Goal: Task Accomplishment & Management: Use online tool/utility

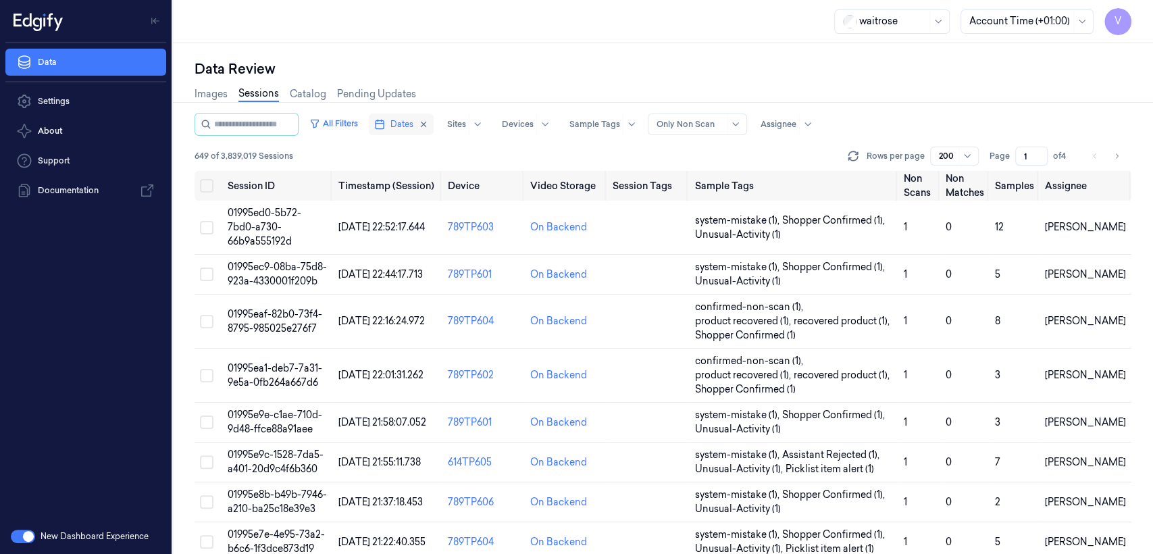
click at [434, 119] on button "Dates" at bounding box center [401, 125] width 65 height 22
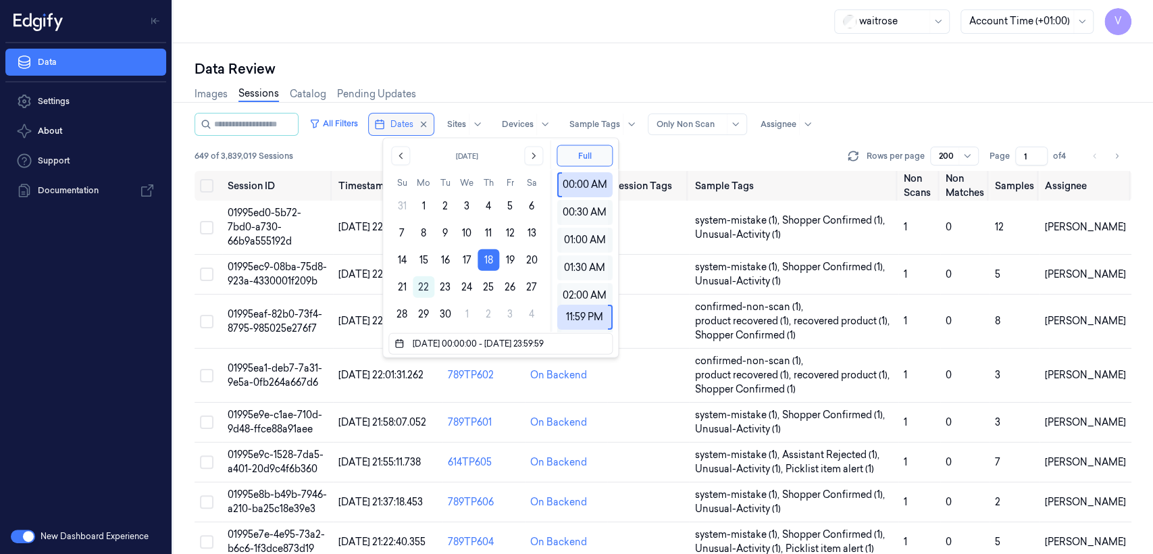
click at [434, 127] on button "Dates" at bounding box center [401, 125] width 65 height 22
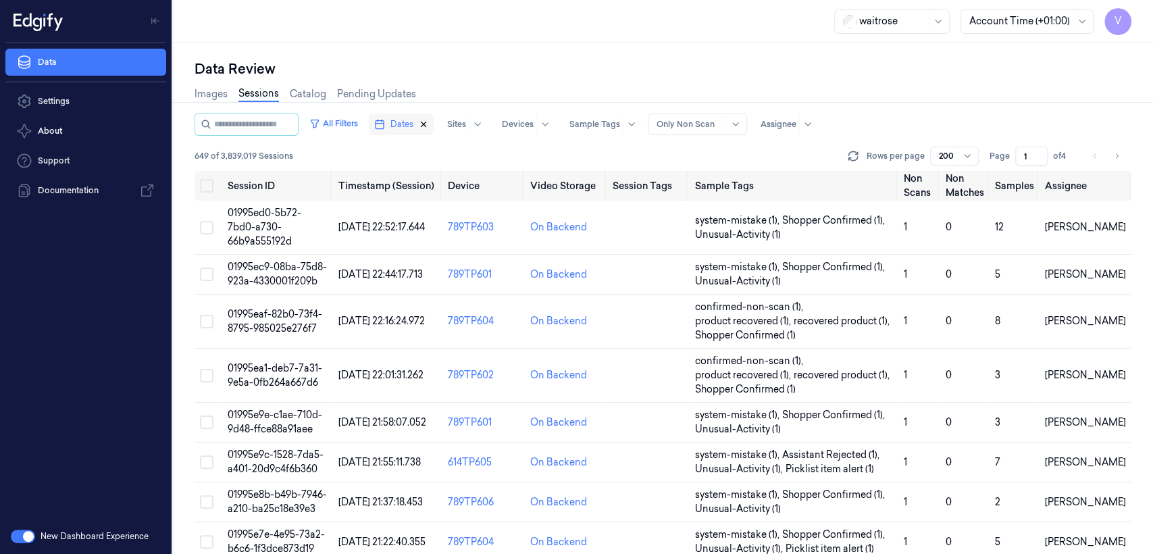
click at [428, 126] on icon "button" at bounding box center [423, 124] width 9 height 9
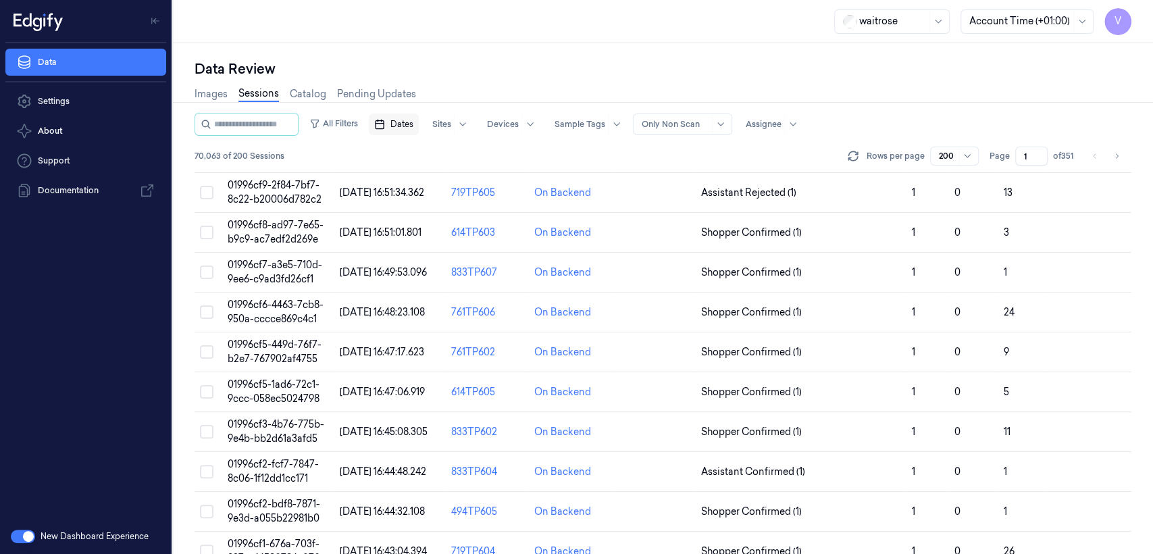
scroll to position [3546, 0]
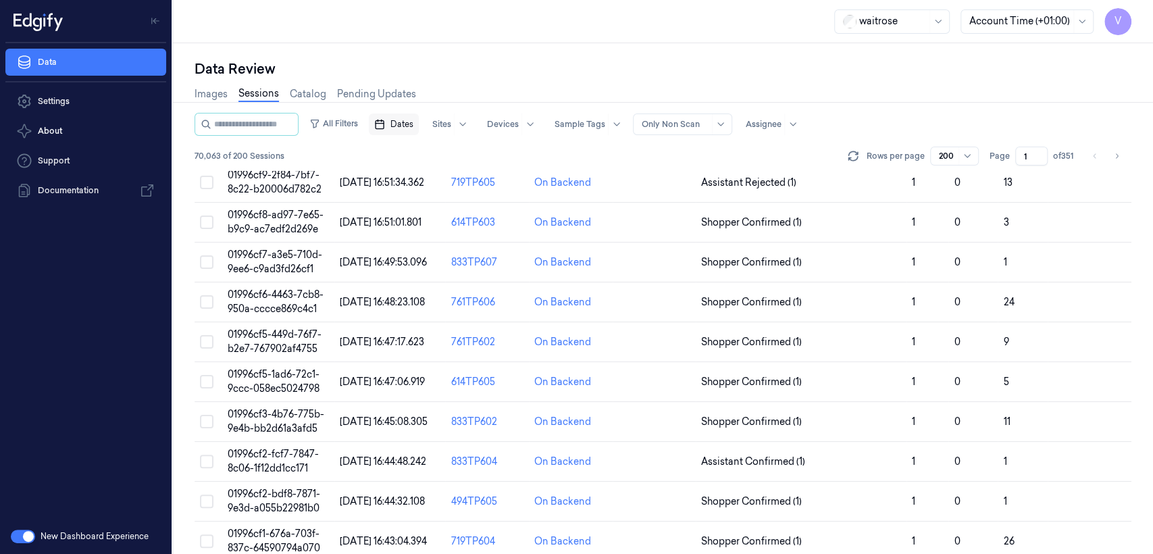
click at [419, 126] on button "Dates" at bounding box center [394, 125] width 50 height 22
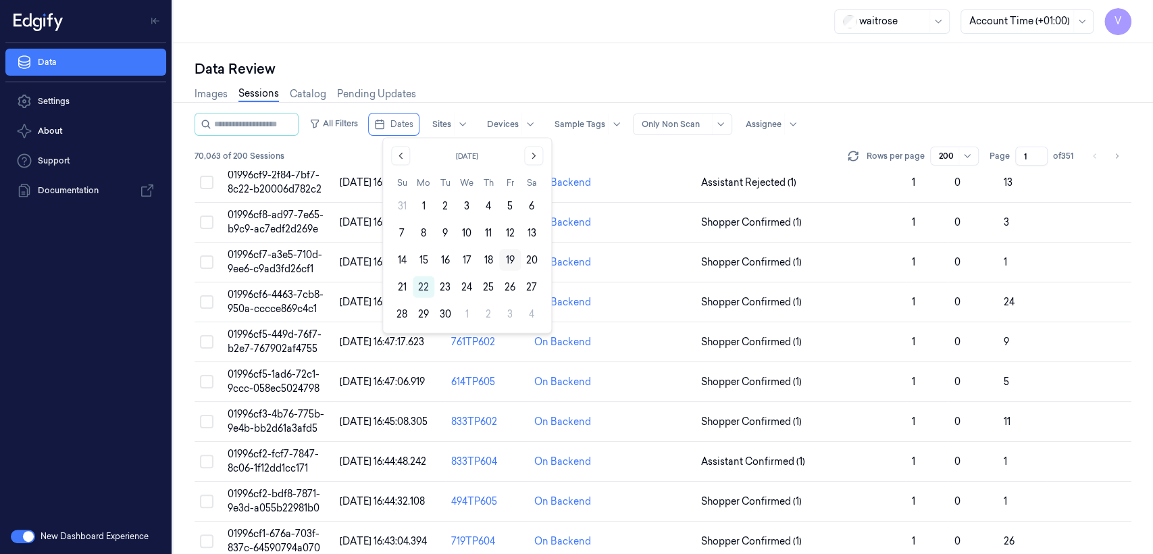
click at [515, 259] on button "19" at bounding box center [510, 260] width 22 height 22
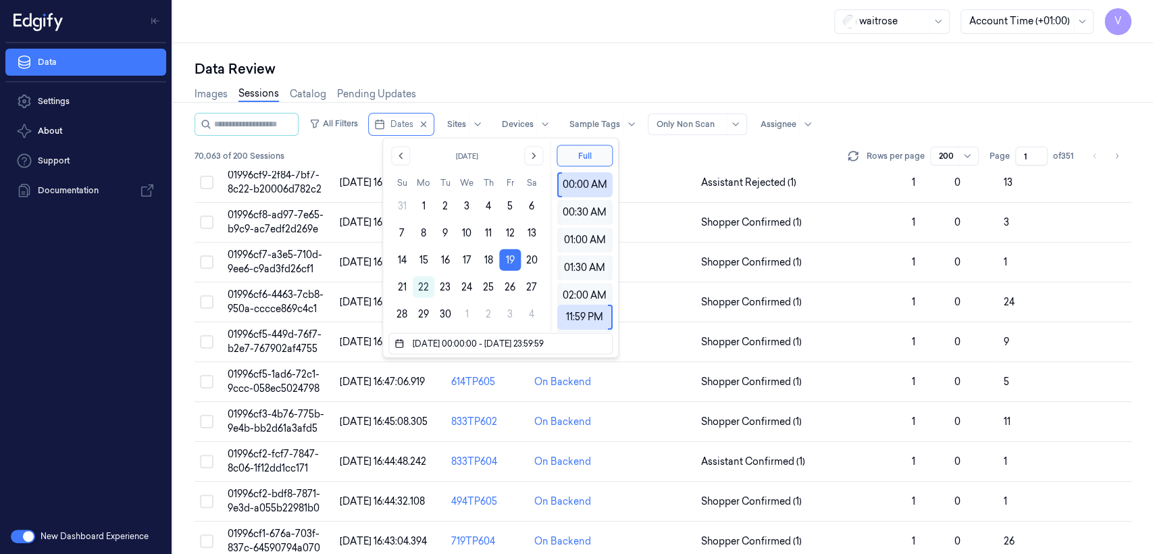
click at [532, 81] on div "Images Sessions Catalog Pending Updates" at bounding box center [663, 95] width 937 height 34
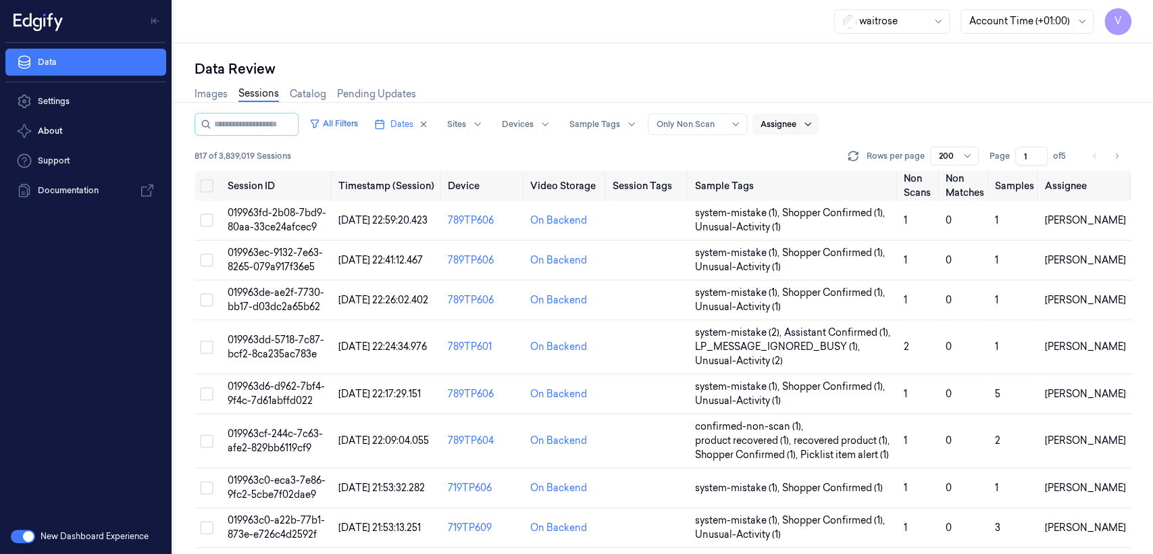
click at [629, 126] on div at bounding box center [807, 125] width 17 height 22
click at [629, 119] on div at bounding box center [779, 124] width 36 height 12
type input "ven"
click at [629, 181] on div "ven kataiah" at bounding box center [798, 177] width 51 height 14
click at [531, 65] on div "Data Review" at bounding box center [663, 68] width 937 height 19
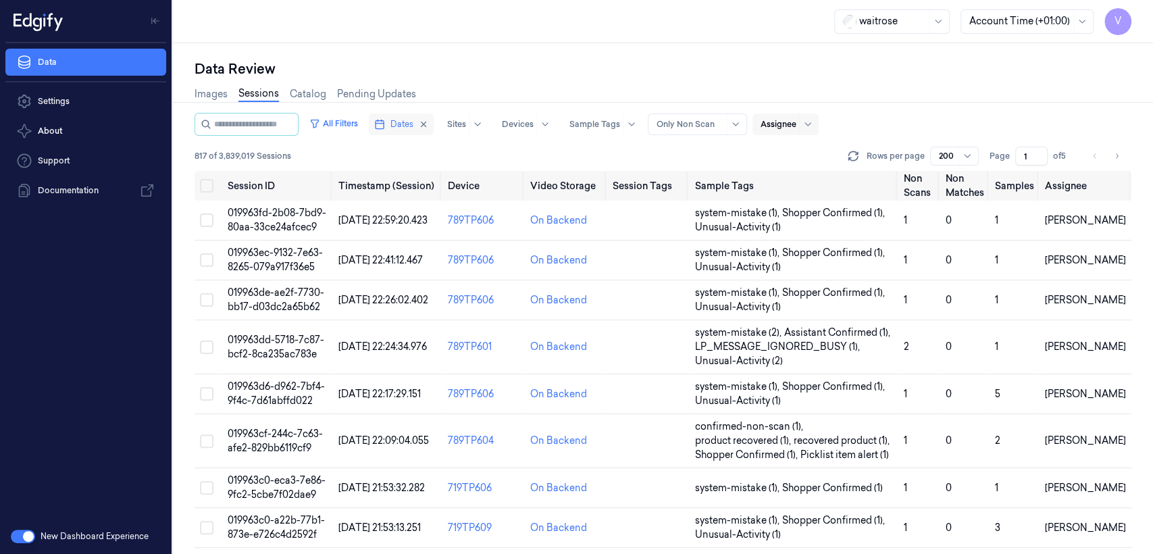
click at [405, 125] on span "Dates" at bounding box center [402, 124] width 23 height 12
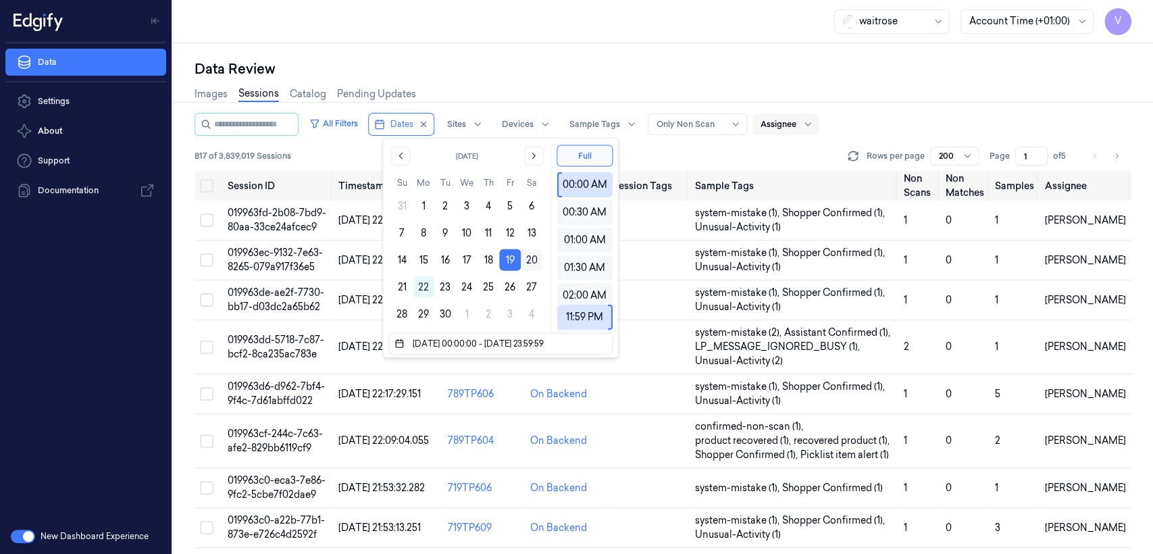
click at [532, 262] on button "20" at bounding box center [532, 260] width 22 height 22
click at [511, 261] on button "19" at bounding box center [510, 260] width 22 height 22
click at [526, 261] on button "20" at bounding box center [532, 260] width 22 height 22
type input "20/09/2025 00:00:00 - 20/09/2025 23:59:59"
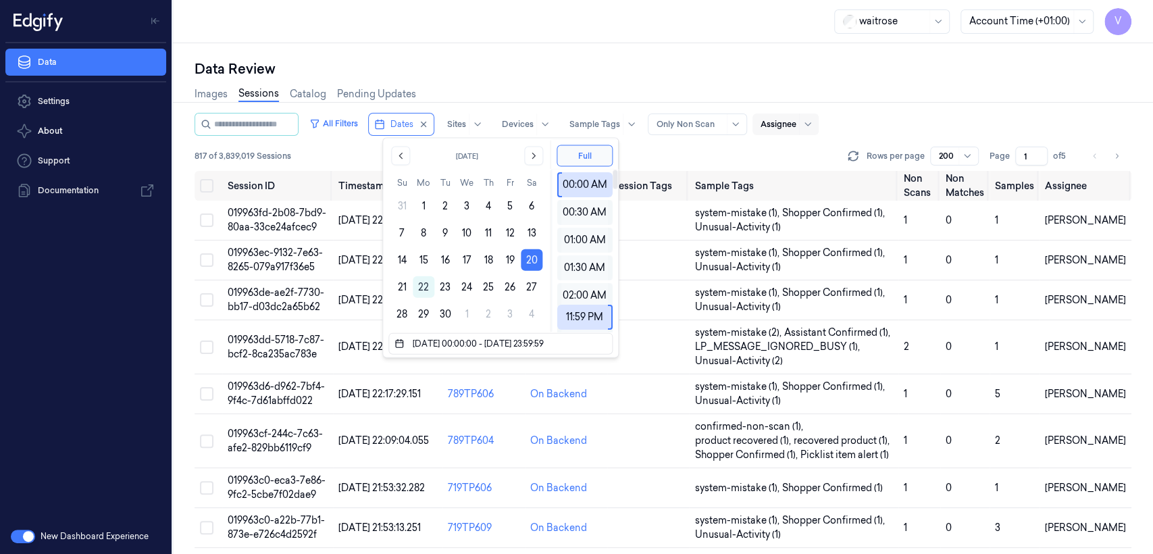
click at [629, 84] on div "Images Sessions Catalog Pending Updates" at bounding box center [663, 95] width 937 height 34
